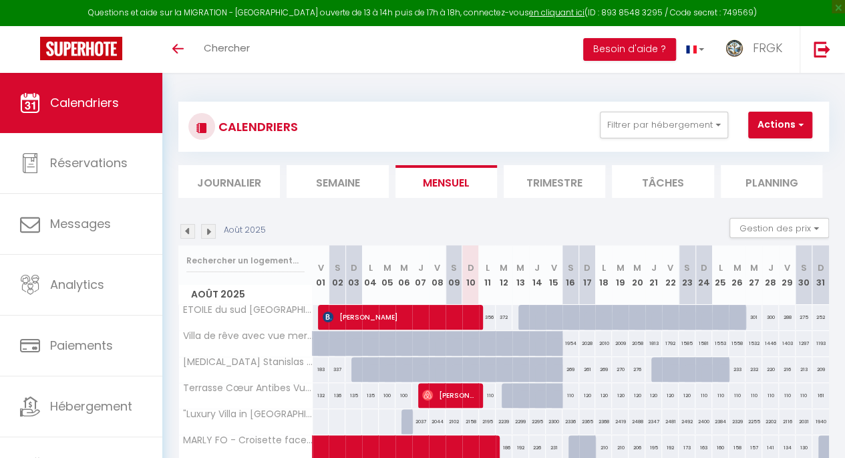
scroll to position [2734, 0]
click at [759, 54] on span "FRGK" at bounding box center [768, 47] width 30 height 17
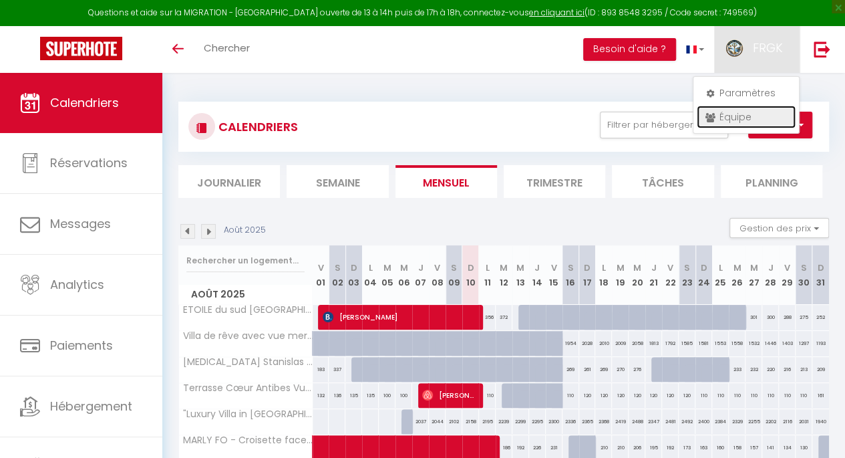
click at [733, 110] on link "Équipe" at bounding box center [746, 117] width 99 height 23
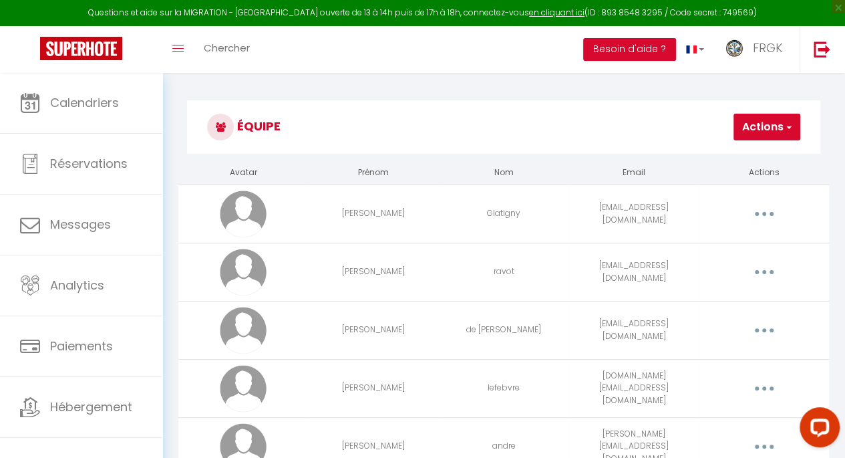
click at [777, 131] on button "Actions" at bounding box center [766, 127] width 67 height 27
click at [729, 156] on link "Ajouter un nouvel utilisateur" at bounding box center [721, 156] width 158 height 17
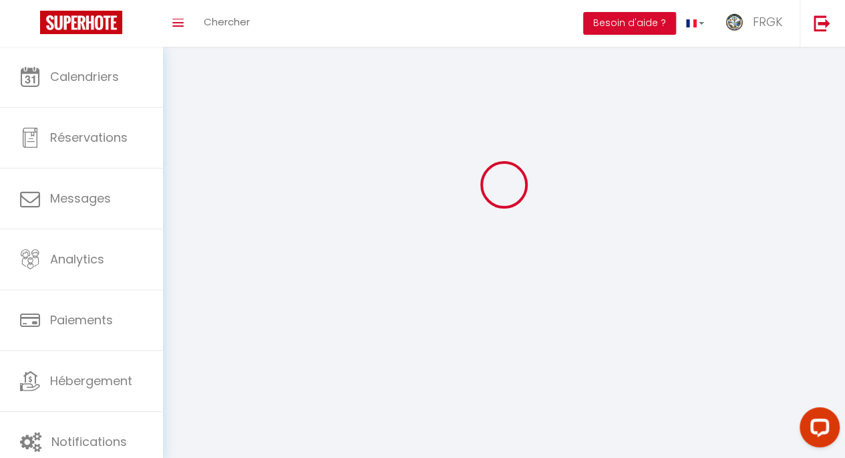
scroll to position [73, 0]
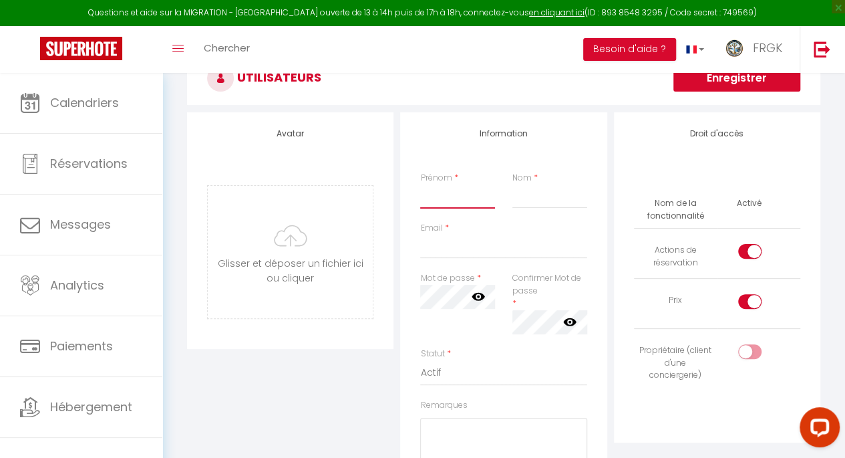
click at [443, 200] on input "Prénom" at bounding box center [457, 196] width 74 height 24
type input "amel"
click at [528, 202] on input "Nom" at bounding box center [549, 196] width 74 height 24
type input "amel"
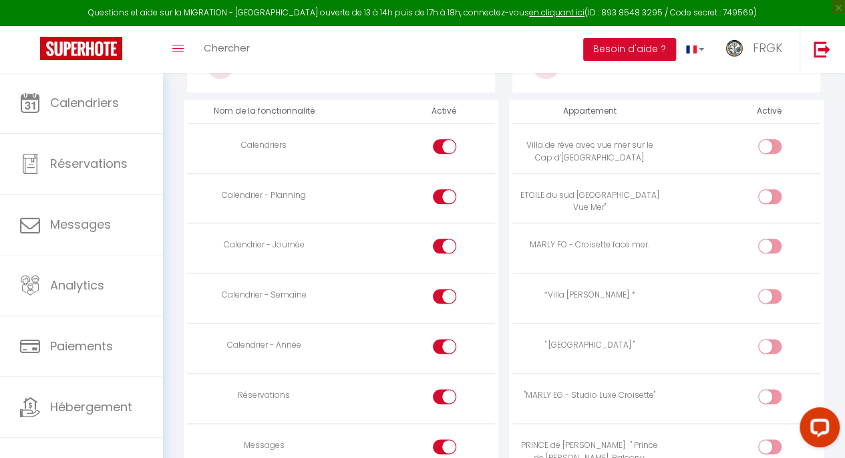
scroll to position [720, 0]
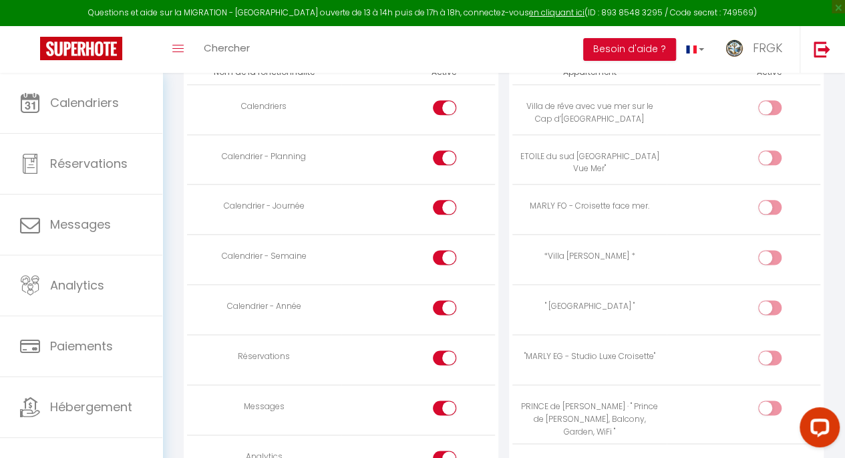
click at [771, 301] on input "checkbox" at bounding box center [780, 310] width 23 height 20
checkbox input "true"
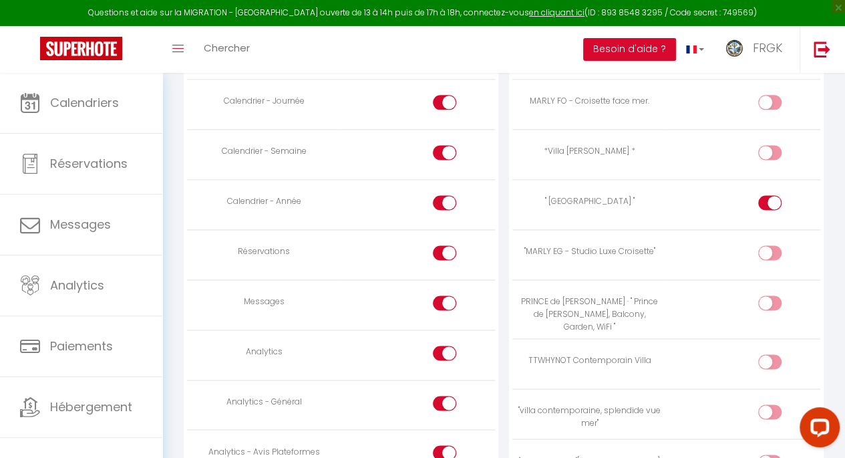
scroll to position [826, 0]
click at [445, 248] on input "checkbox" at bounding box center [455, 254] width 23 height 20
checkbox input "false"
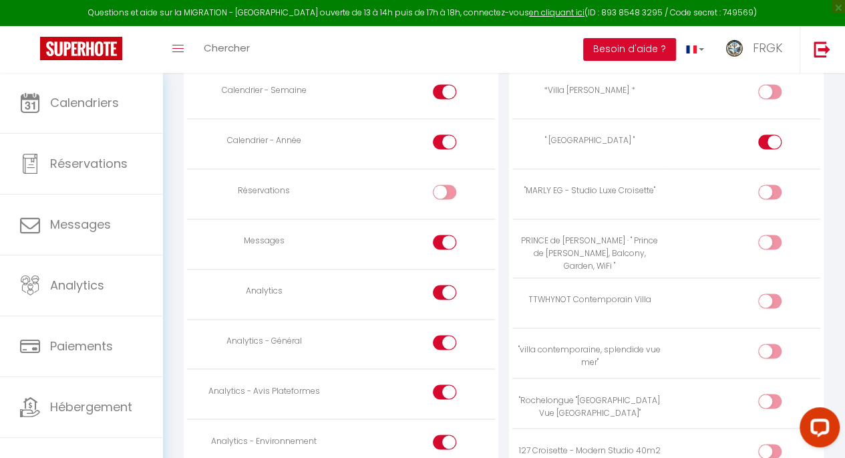
click at [439, 291] on div at bounding box center [444, 292] width 23 height 15
click at [444, 291] on input "checkbox" at bounding box center [455, 295] width 23 height 20
checkbox input "false"
click at [441, 335] on div at bounding box center [444, 342] width 23 height 15
click at [444, 335] on input "checkbox" at bounding box center [455, 345] width 23 height 20
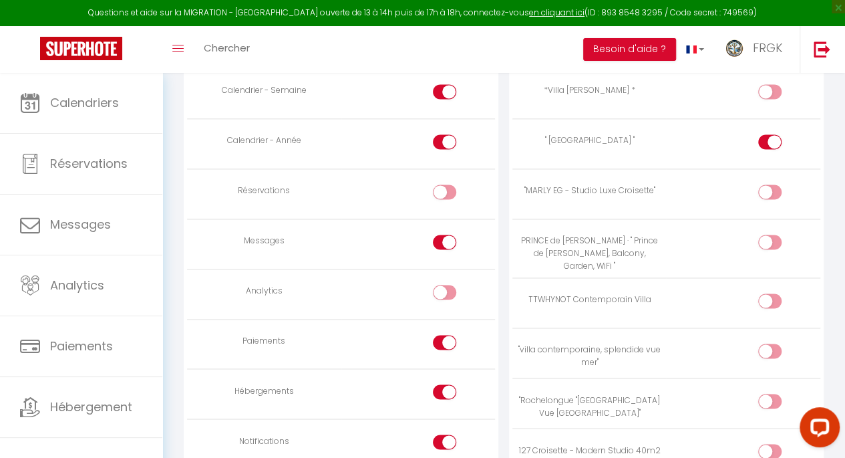
checkbox input "false"
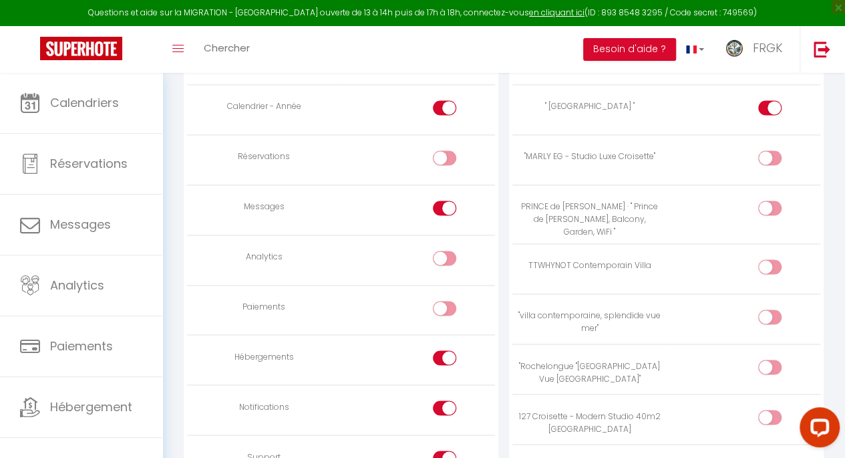
scroll to position [921, 0]
click at [764, 258] on div at bounding box center [769, 265] width 23 height 15
click at [769, 258] on input "checkbox" at bounding box center [780, 268] width 23 height 20
checkbox input "true"
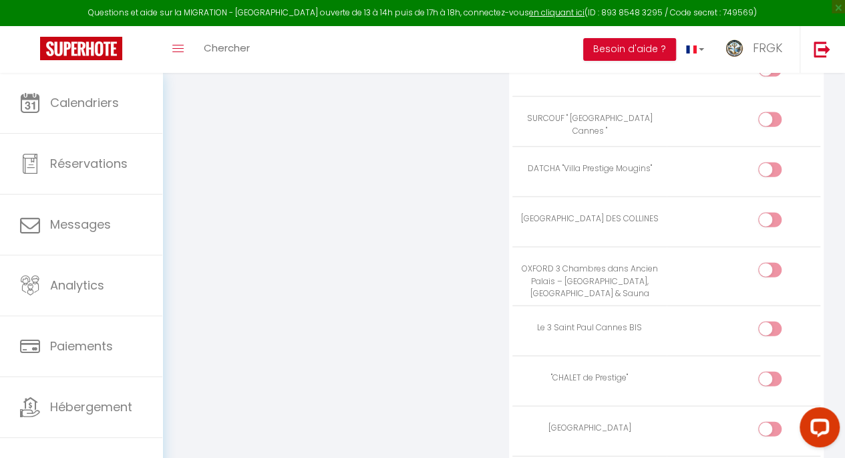
scroll to position [1495, 0]
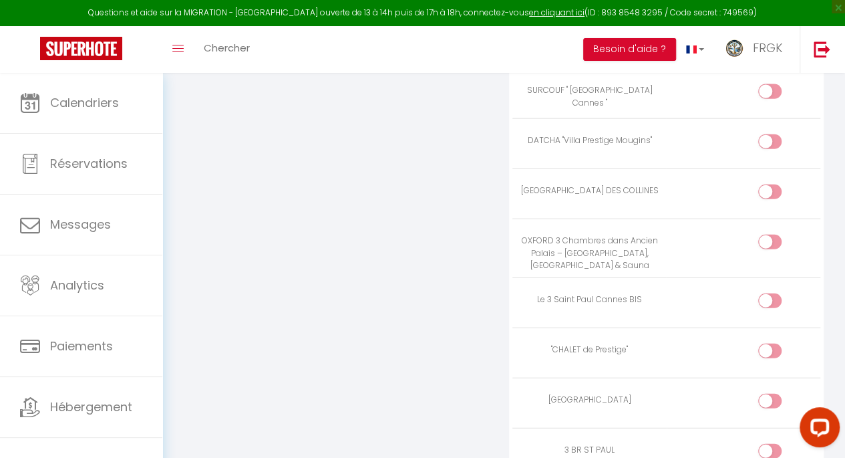
click at [765, 184] on div at bounding box center [769, 191] width 23 height 15
click at [769, 184] on input "checkbox" at bounding box center [780, 194] width 23 height 20
click at [765, 184] on div at bounding box center [769, 191] width 23 height 15
click at [769, 184] on input "checkbox" at bounding box center [780, 194] width 23 height 20
checkbox input "false"
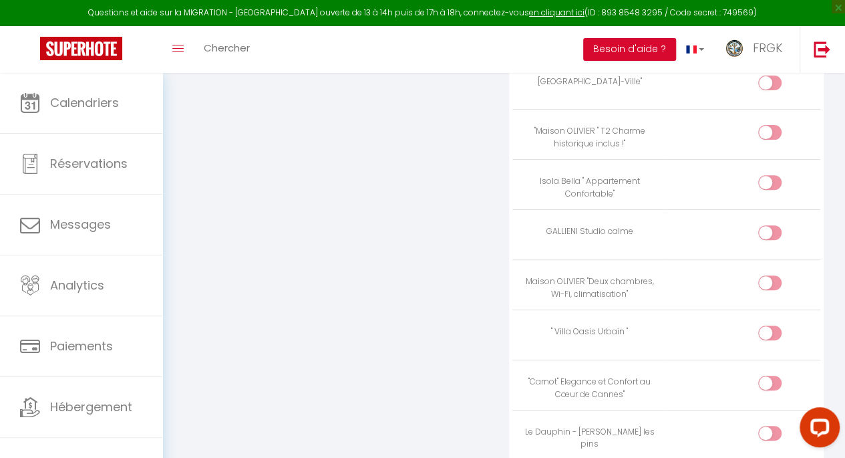
scroll to position [2682, 0]
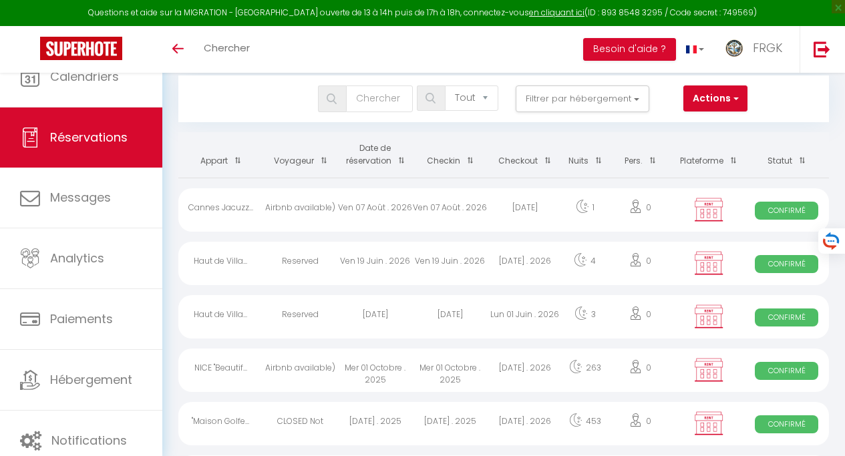
select select "not_cancelled"
